Goal: Navigation & Orientation: Find specific page/section

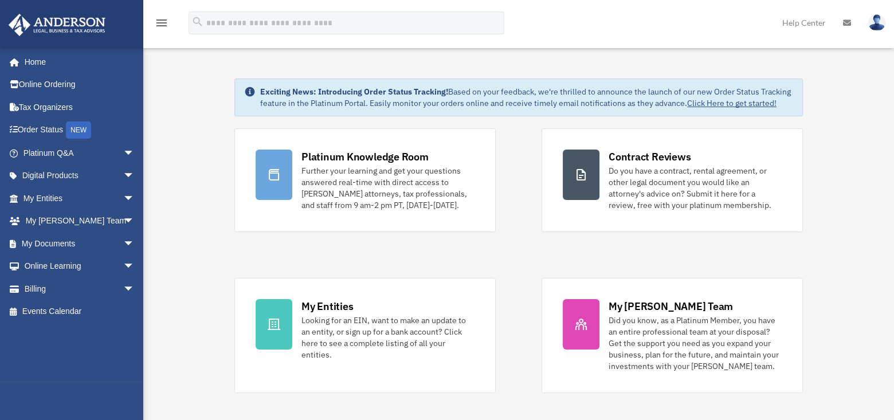
click at [845, 22] on icon at bounding box center [847, 23] width 8 height 8
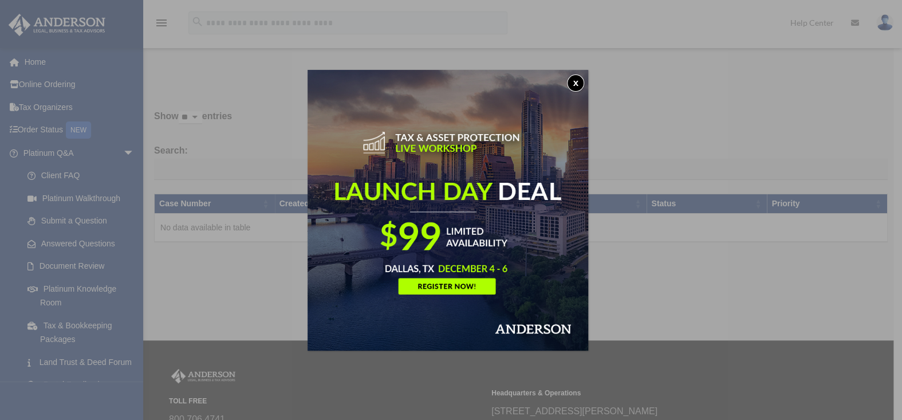
click at [576, 80] on button "x" at bounding box center [575, 82] width 17 height 17
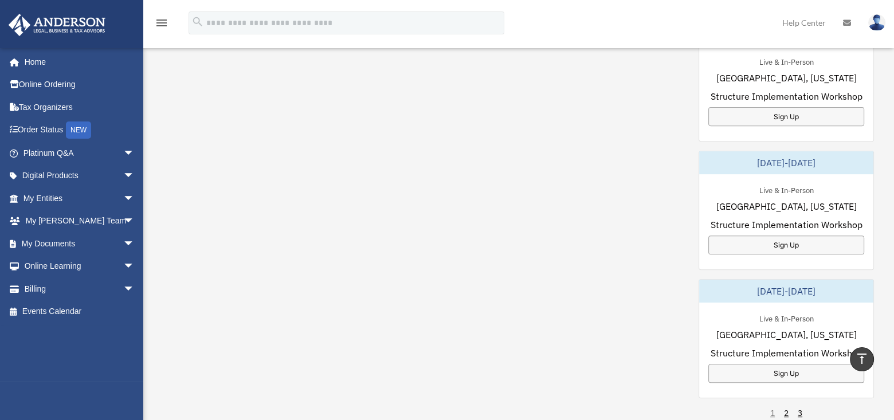
scroll to position [630, 0]
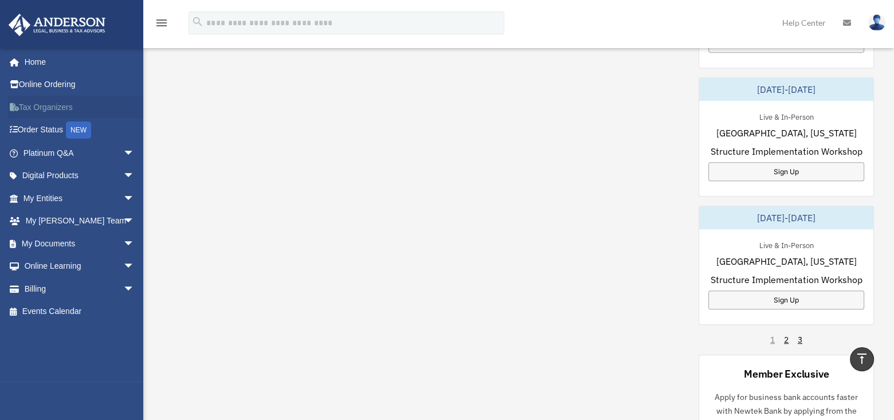
click at [41, 104] on link "Tax Organizers" at bounding box center [80, 107] width 144 height 23
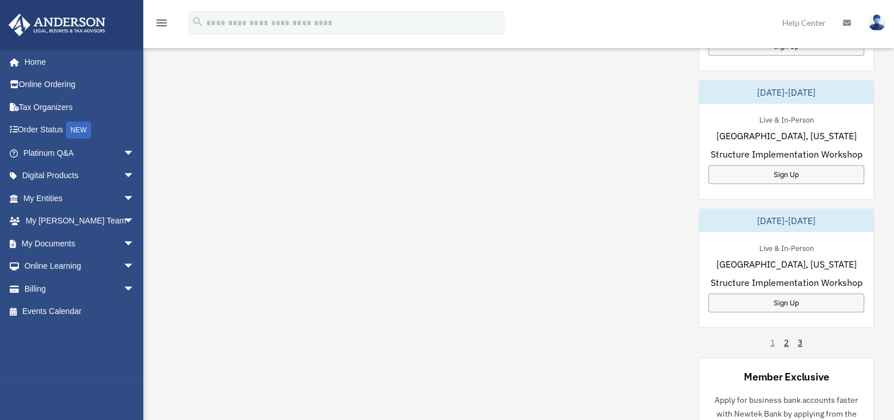
scroll to position [528, 0]
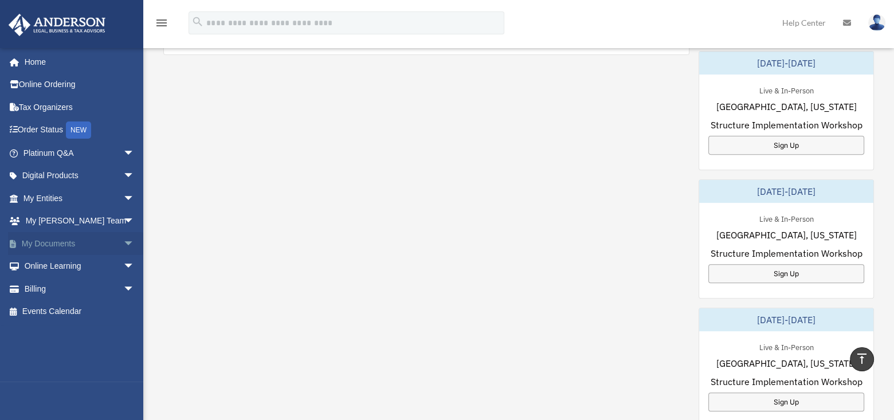
click at [46, 238] on link "My Documents arrow_drop_down" at bounding box center [80, 243] width 144 height 23
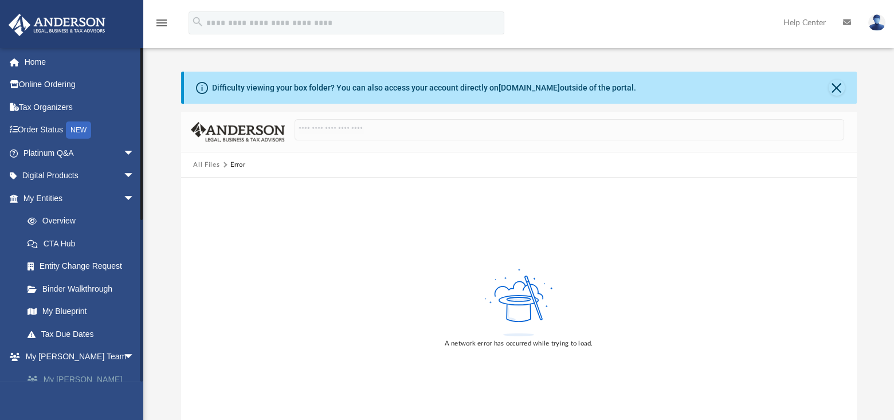
click at [66, 380] on link "My [PERSON_NAME] Team" at bounding box center [84, 386] width 136 height 37
